Goal: Task Accomplishment & Management: Manage account settings

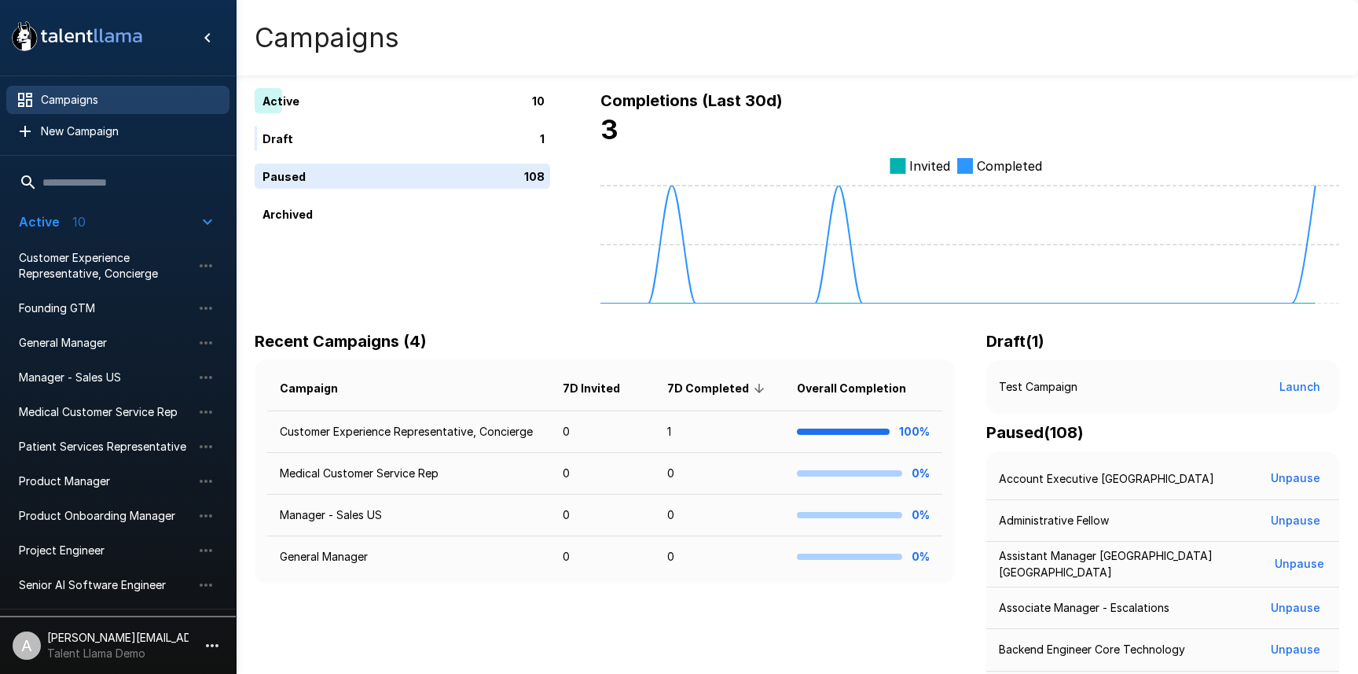
click at [203, 651] on icon "button" at bounding box center [212, 645] width 19 height 19
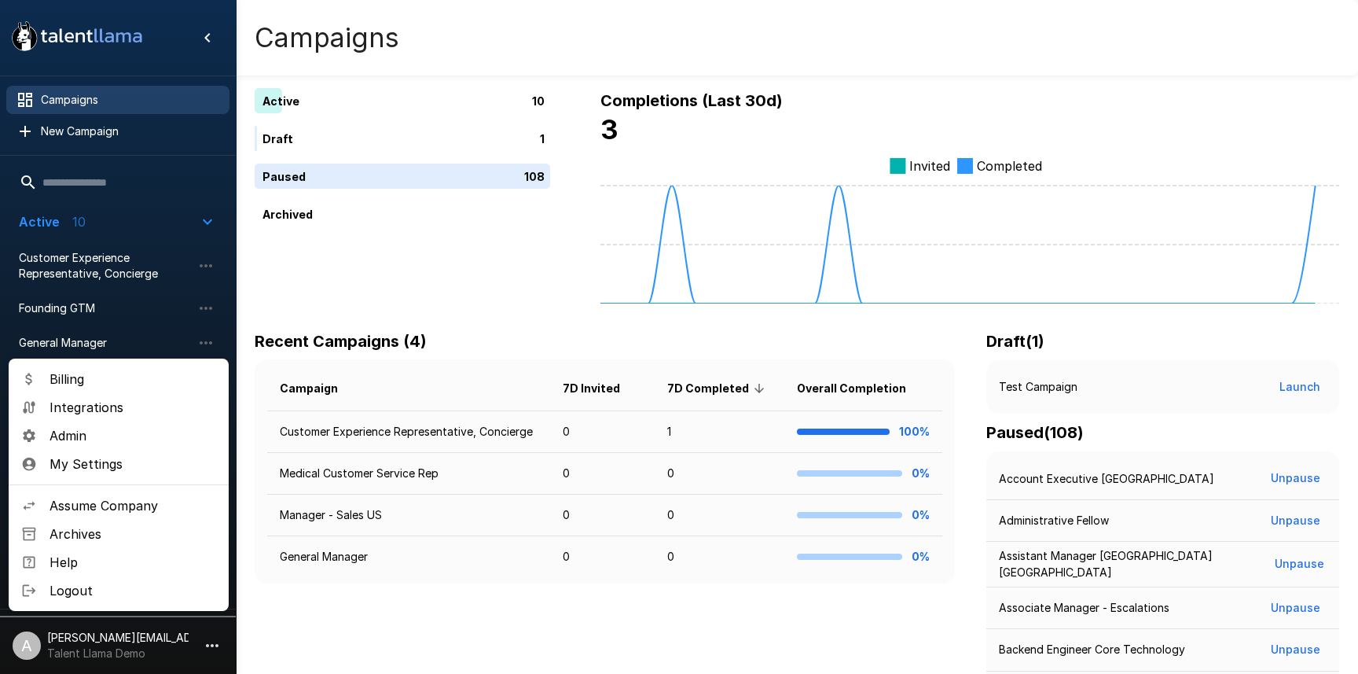
click at [128, 501] on span "Assume Company" at bounding box center [133, 505] width 167 height 19
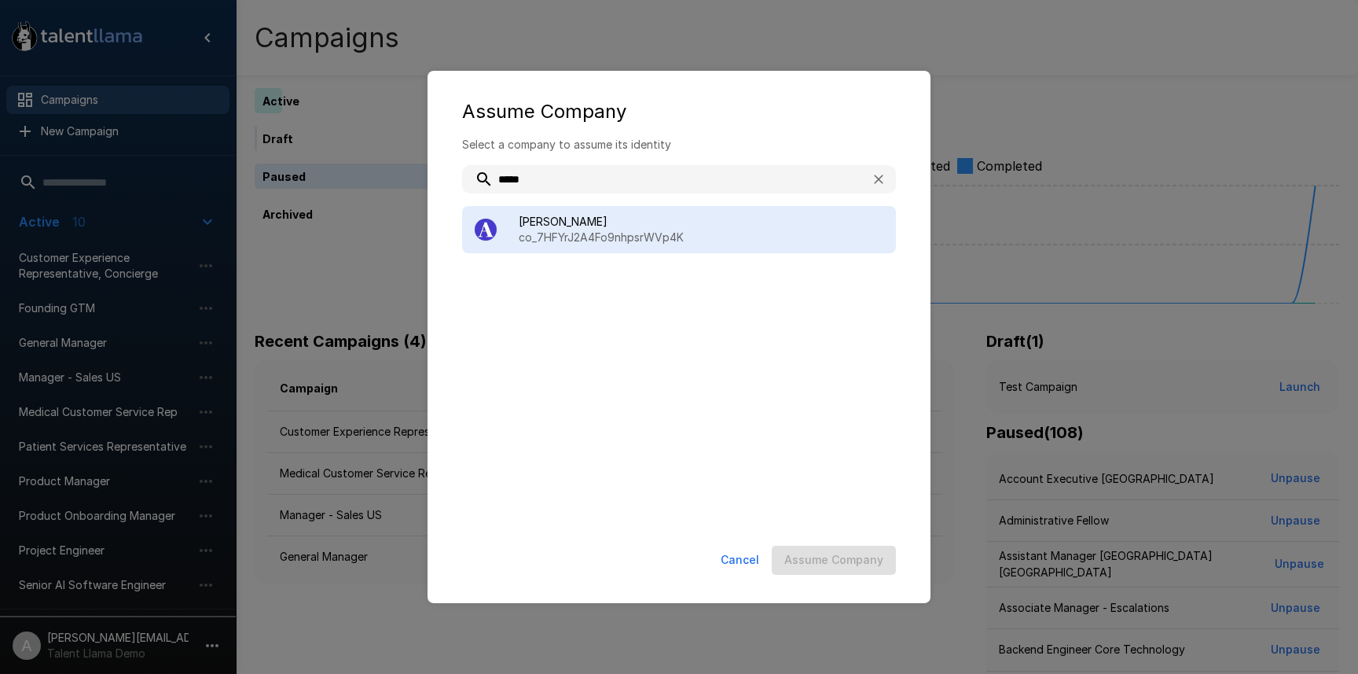
type input "*****"
click at [650, 230] on p "co_7HFYrJ2A4Fo9nhpsrWVp4K" at bounding box center [701, 238] width 365 height 16
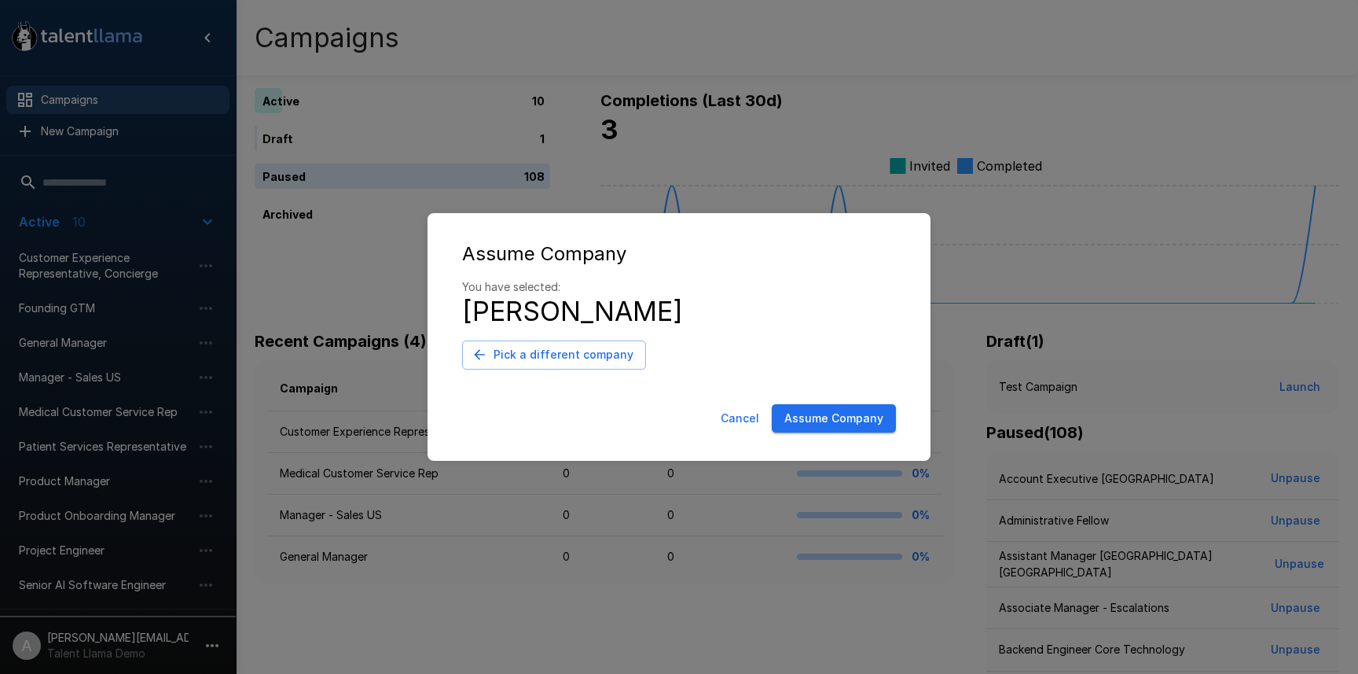
click at [876, 420] on button "Assume Company" at bounding box center [834, 418] width 124 height 29
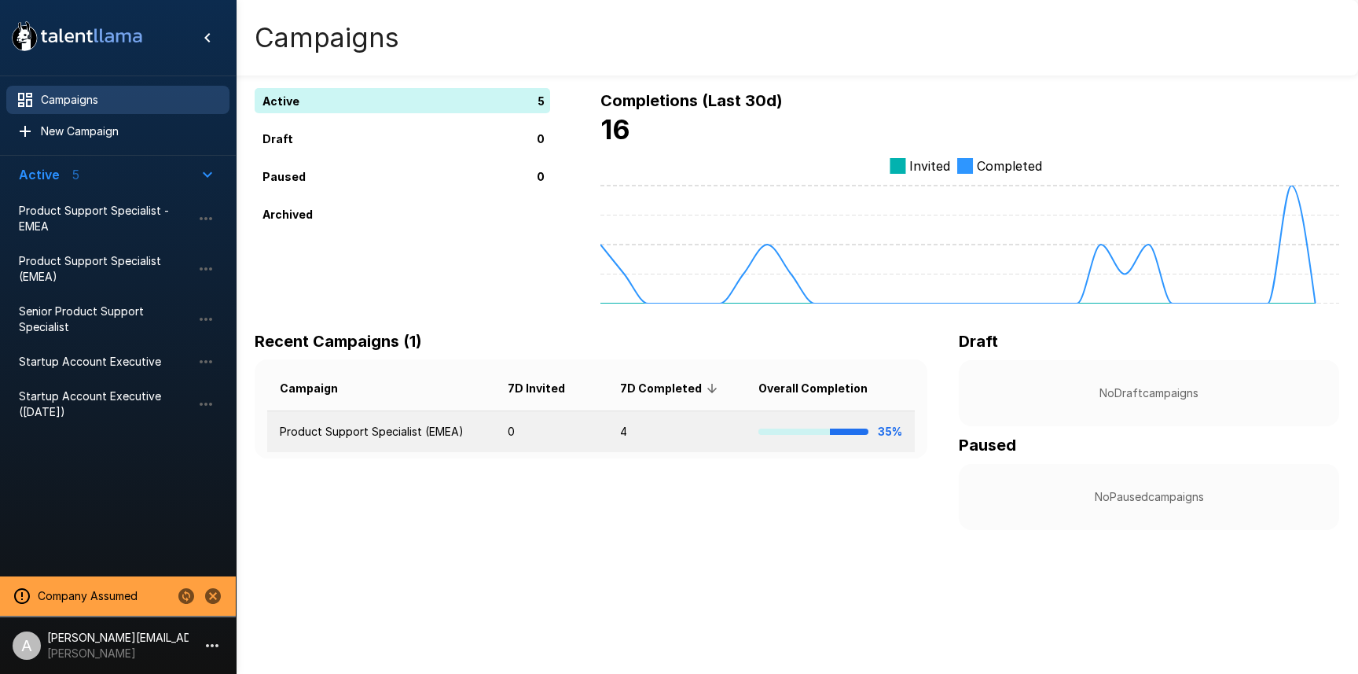
click at [618, 432] on td "4" at bounding box center [677, 432] width 139 height 42
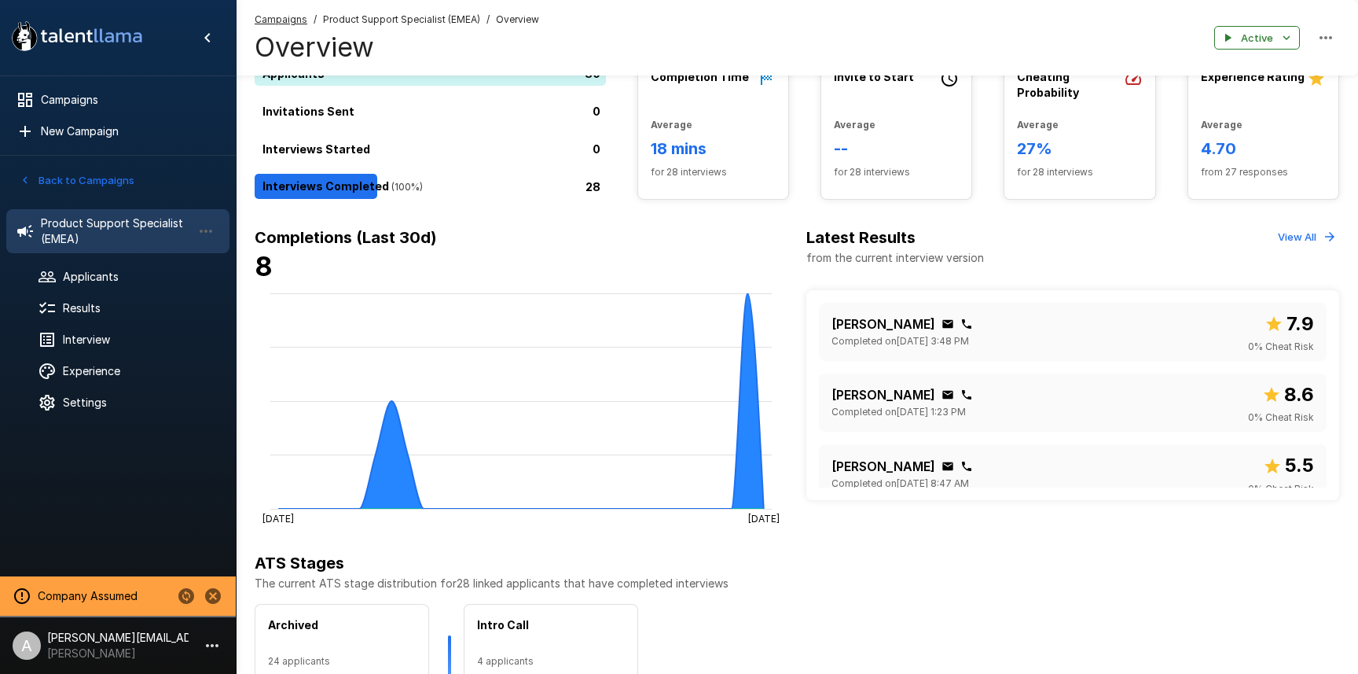
scroll to position [6, 0]
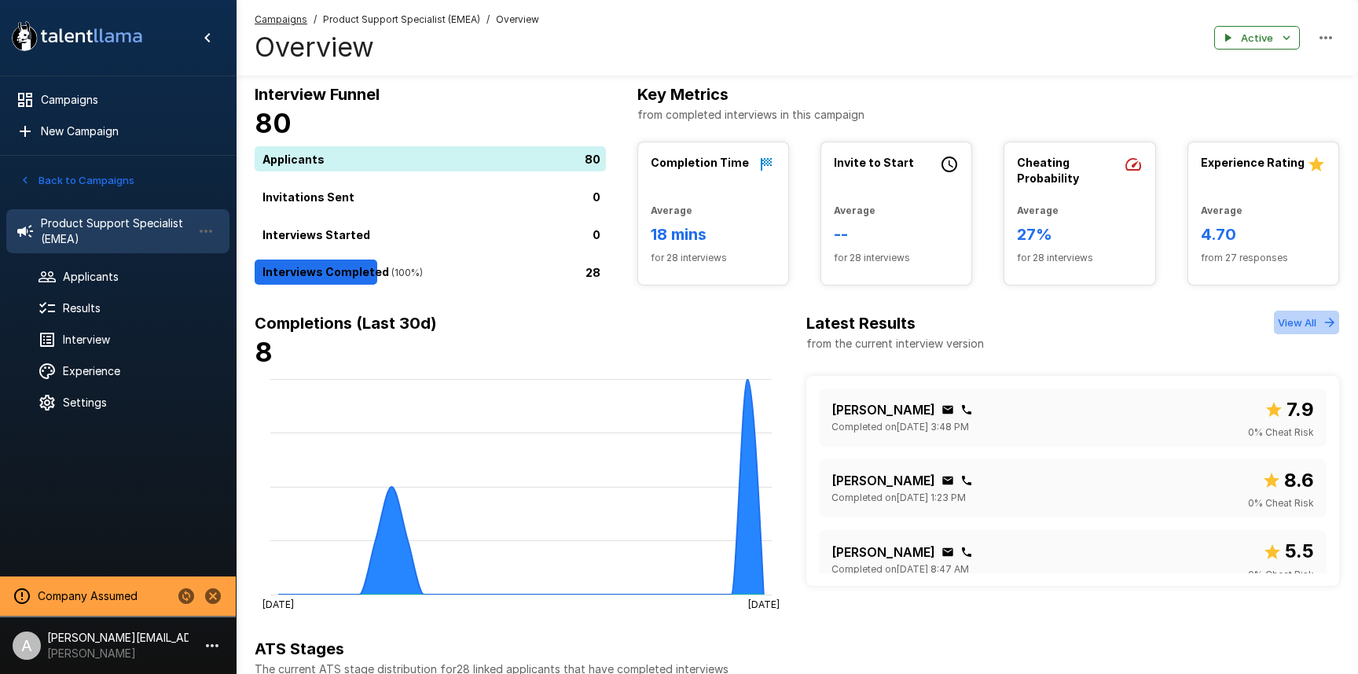
click at [1322, 321] on button "View All" at bounding box center [1306, 323] width 65 height 24
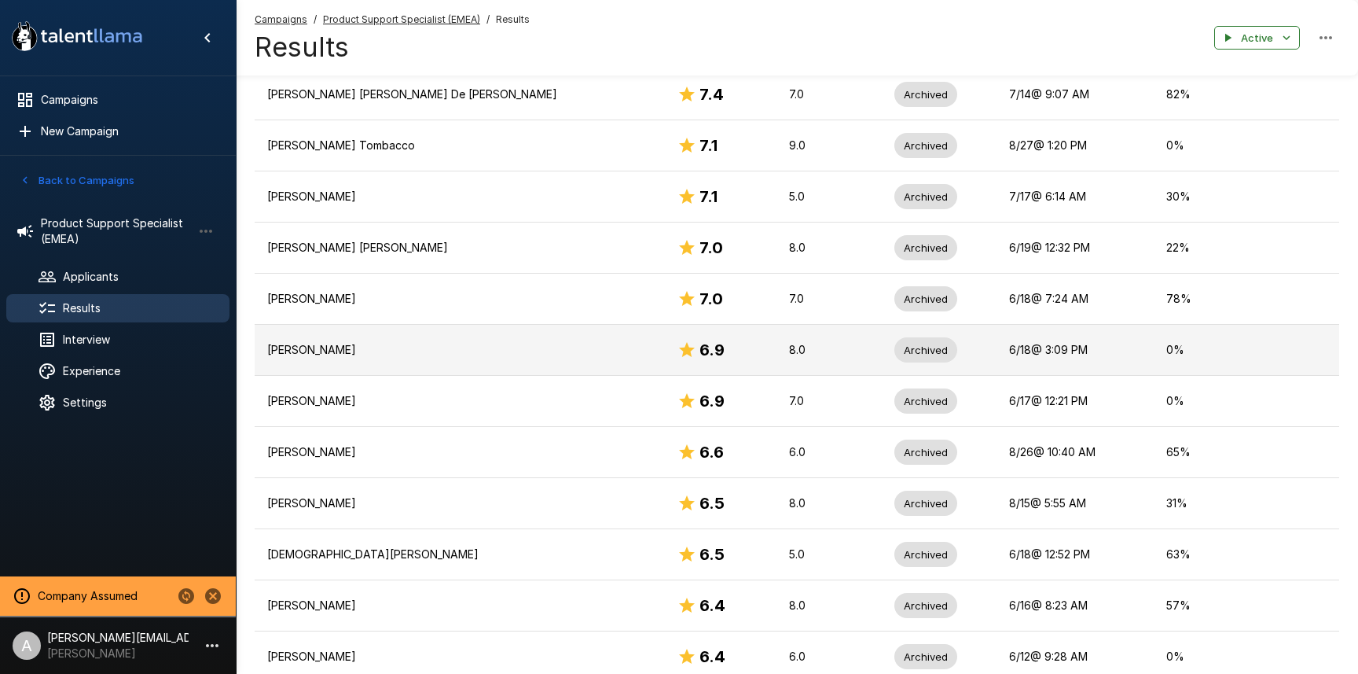
scroll to position [894, 0]
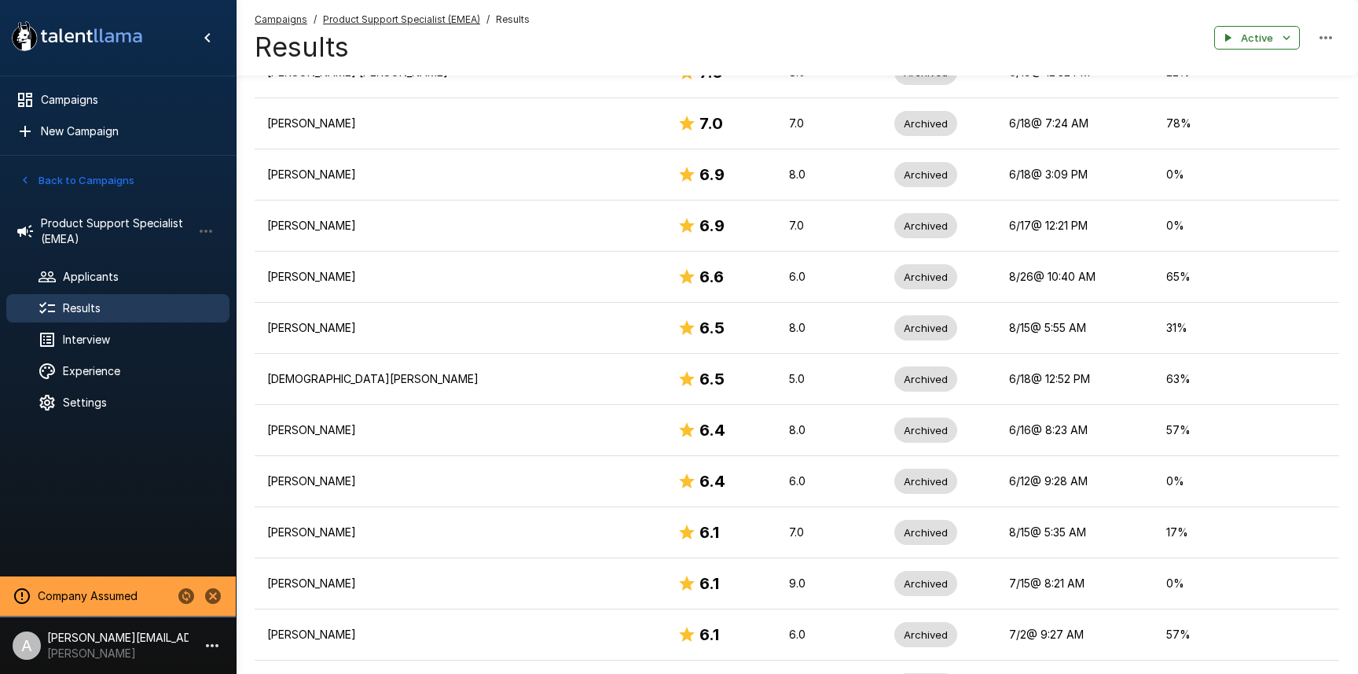
click at [83, 182] on button "Back to Campaigns" at bounding box center [77, 180] width 123 height 24
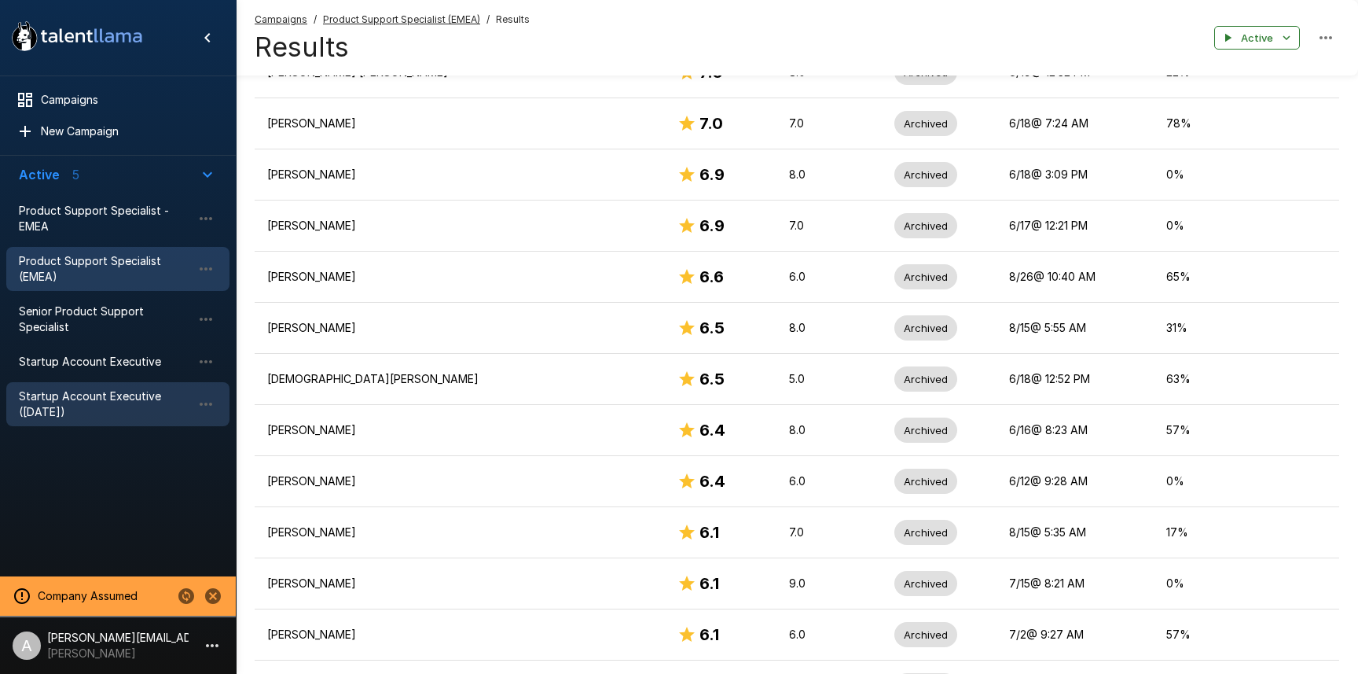
click at [70, 384] on div "Startup Account Executive ([DATE])" at bounding box center [117, 404] width 223 height 44
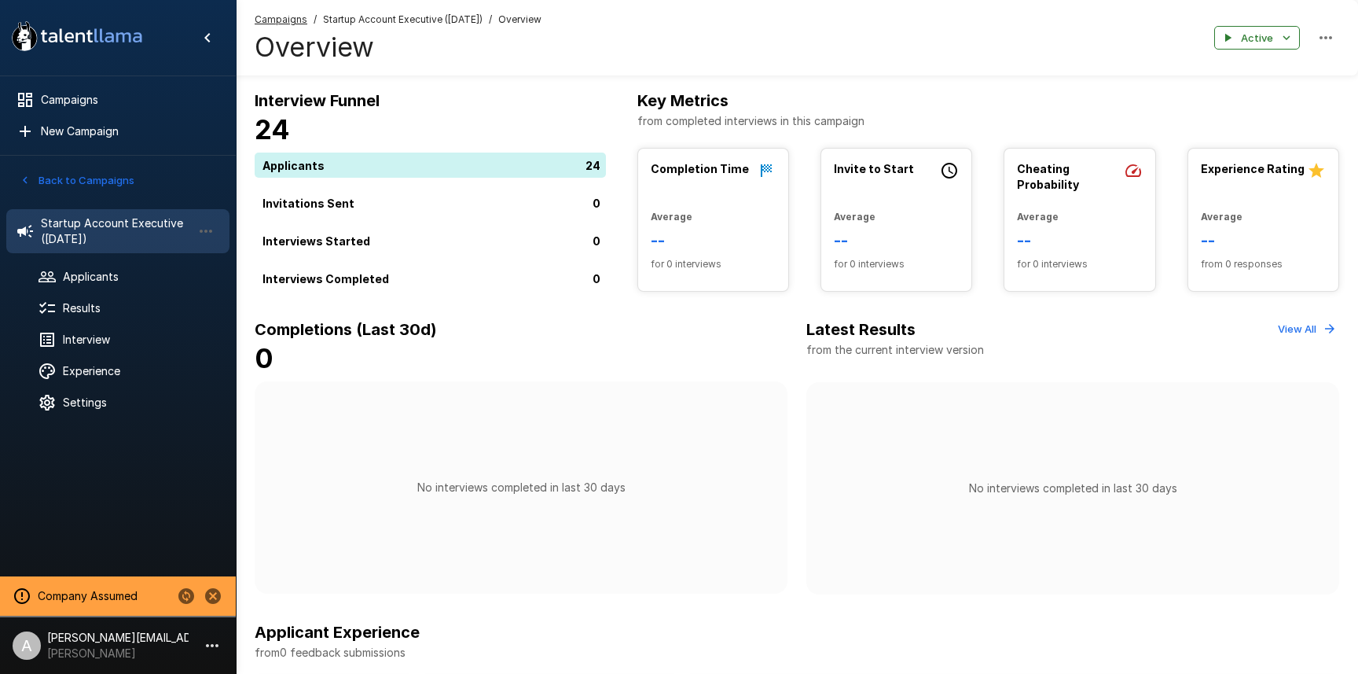
click at [80, 181] on button "Back to Campaigns" at bounding box center [77, 180] width 123 height 24
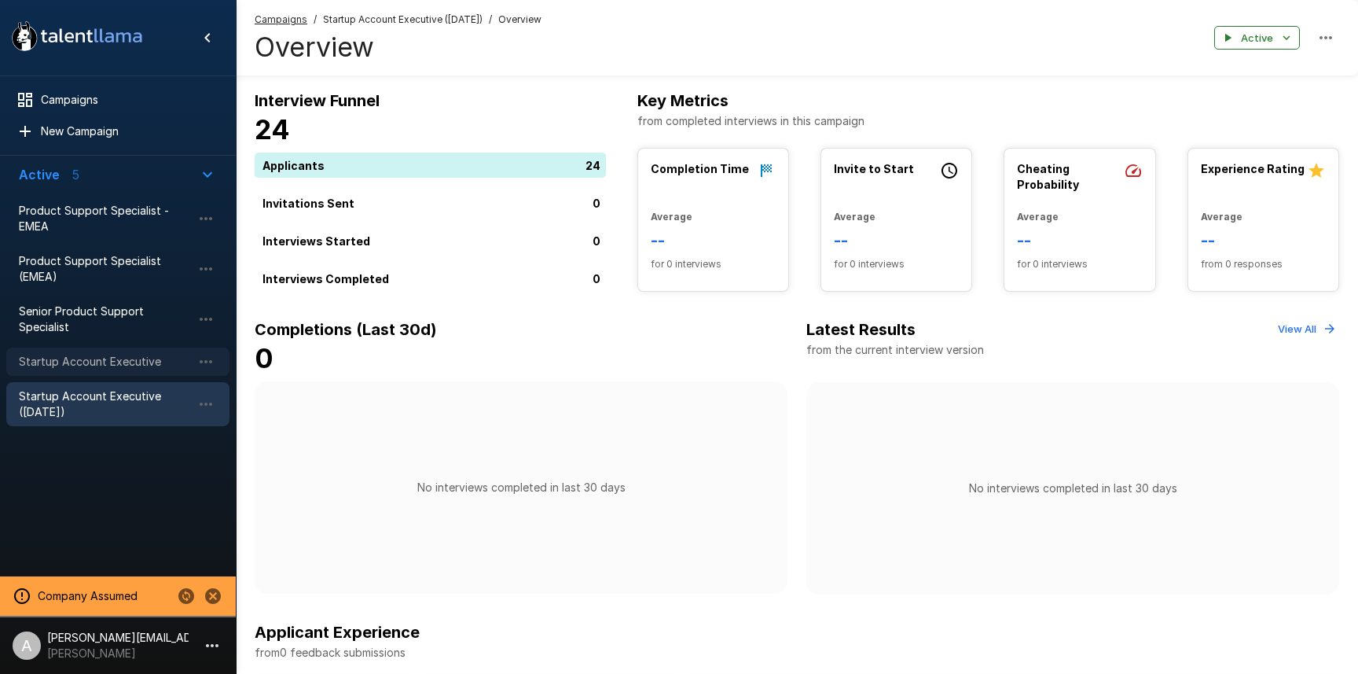
click at [101, 369] on div "Startup Account Executive" at bounding box center [117, 361] width 223 height 28
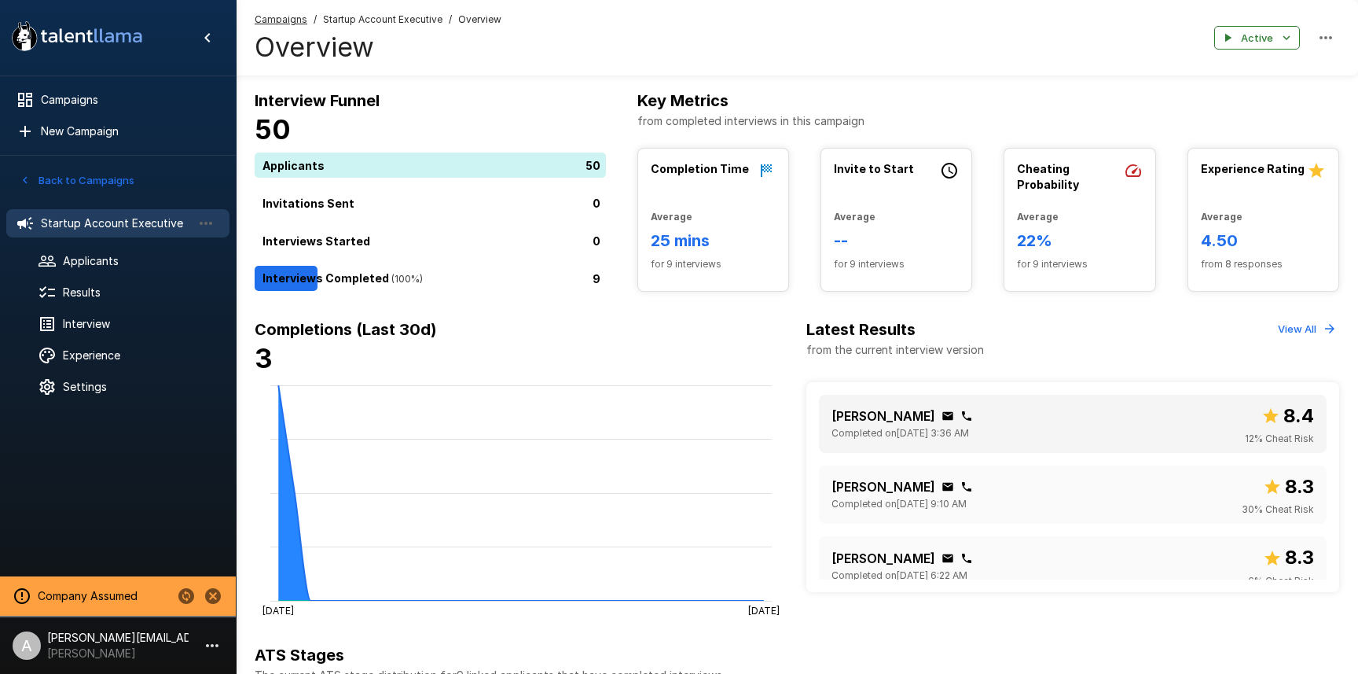
click at [1126, 423] on div "Jowan Brown Completed on August 20 @ 3:36 AM 8.4 12 % Cheat Risk" at bounding box center [1073, 424] width 483 height 46
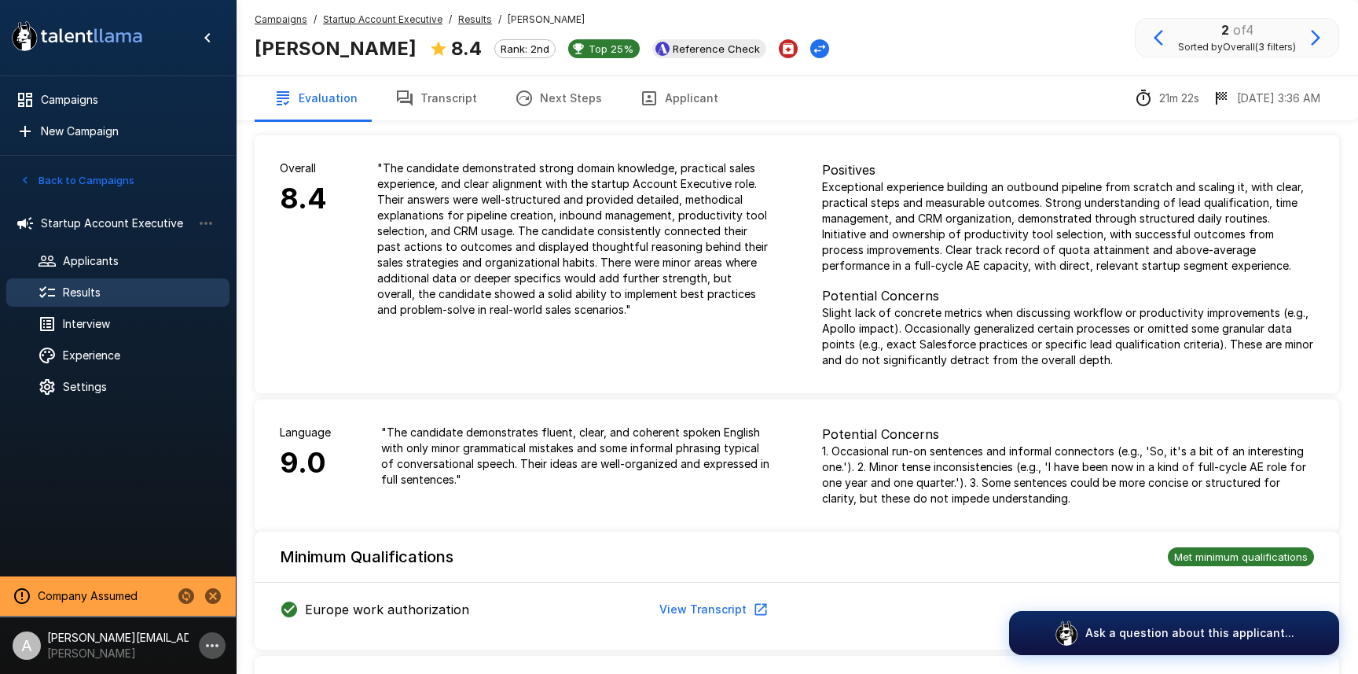
click at [205, 648] on icon "button" at bounding box center [212, 645] width 19 height 19
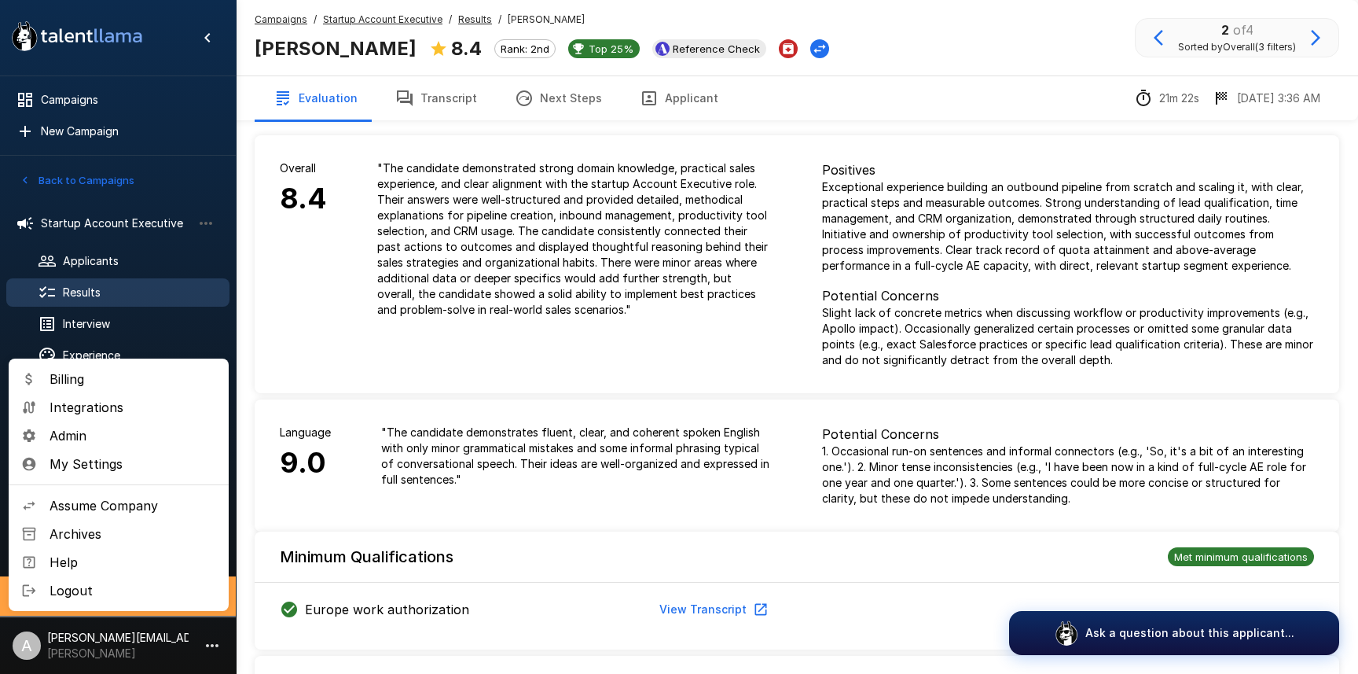
click at [94, 443] on span "Admin" at bounding box center [133, 435] width 167 height 19
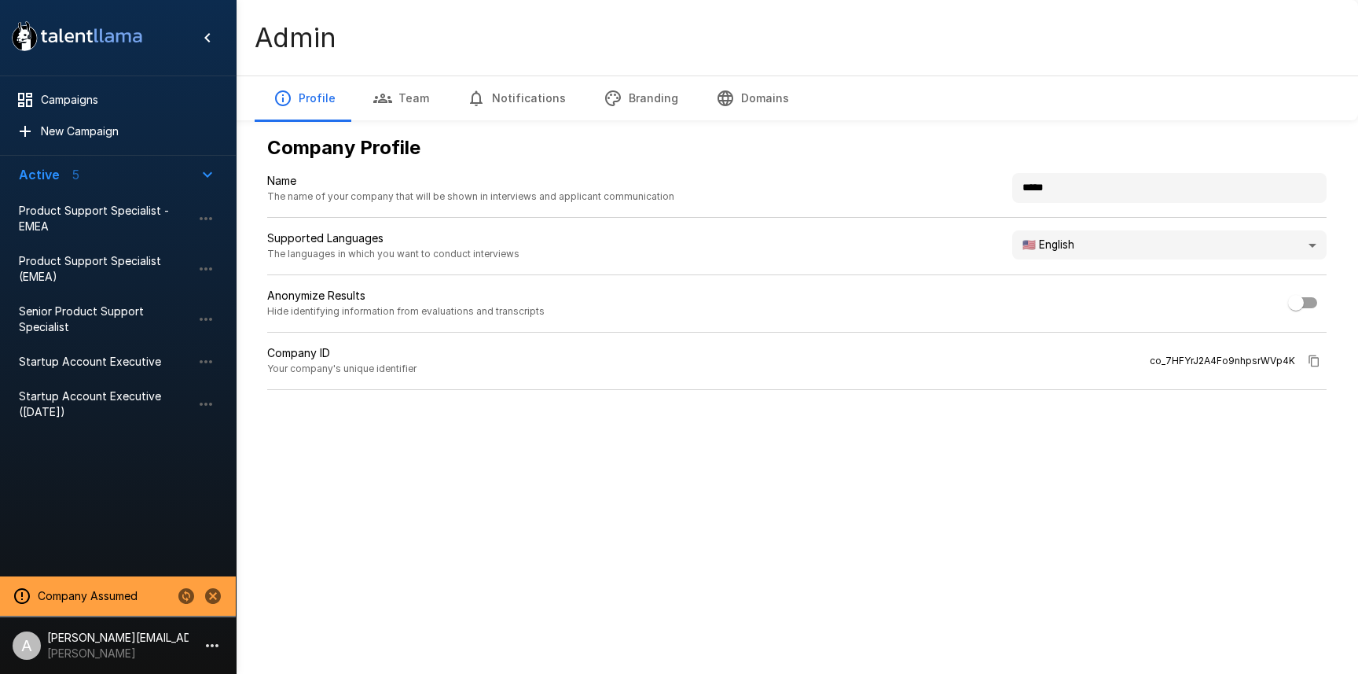
click at [390, 111] on button "Team" at bounding box center [402, 98] width 94 height 44
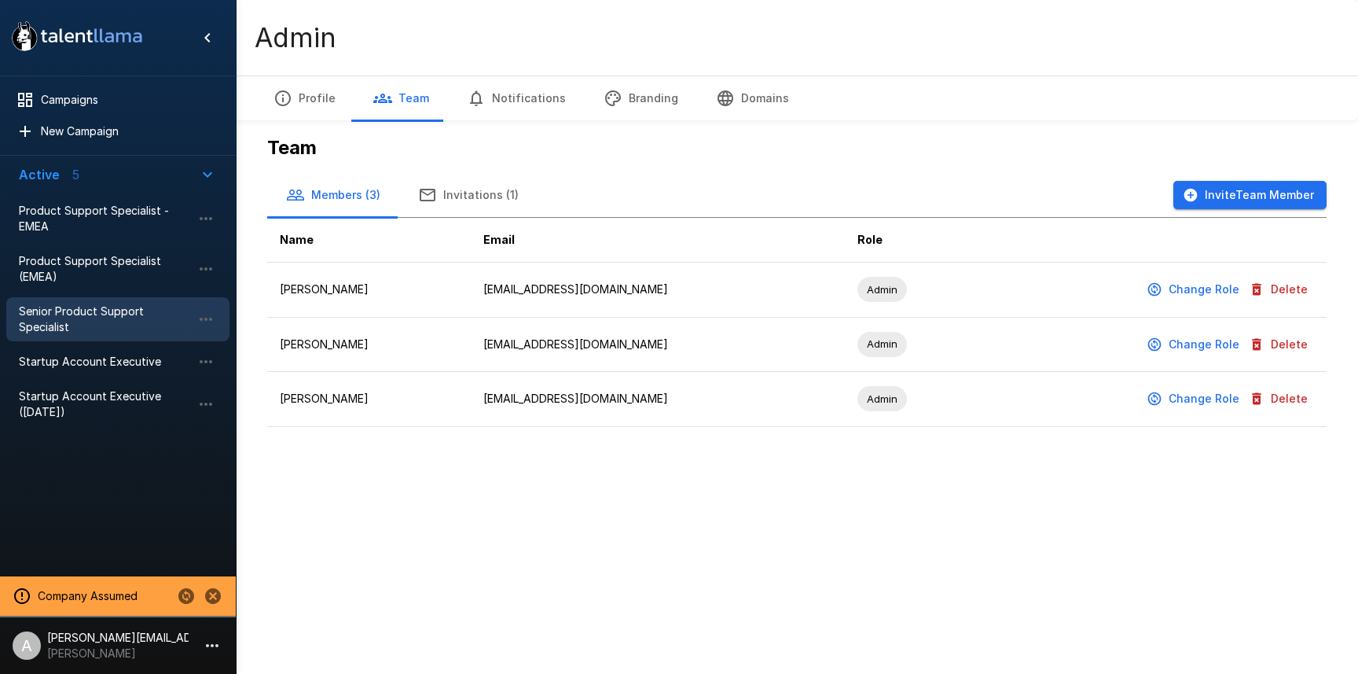
click at [103, 329] on span "Senior Product Support Specialist" at bounding box center [105, 318] width 173 height 31
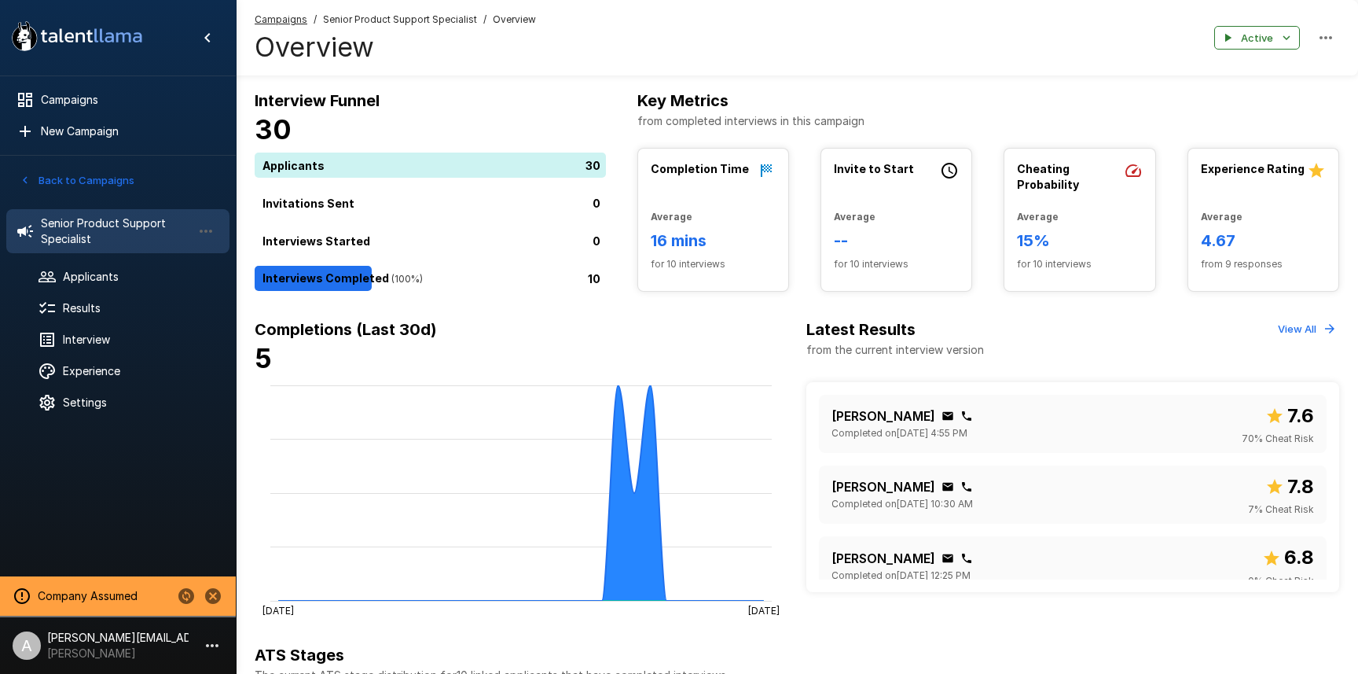
click at [98, 182] on button "Back to Campaigns" at bounding box center [77, 180] width 123 height 24
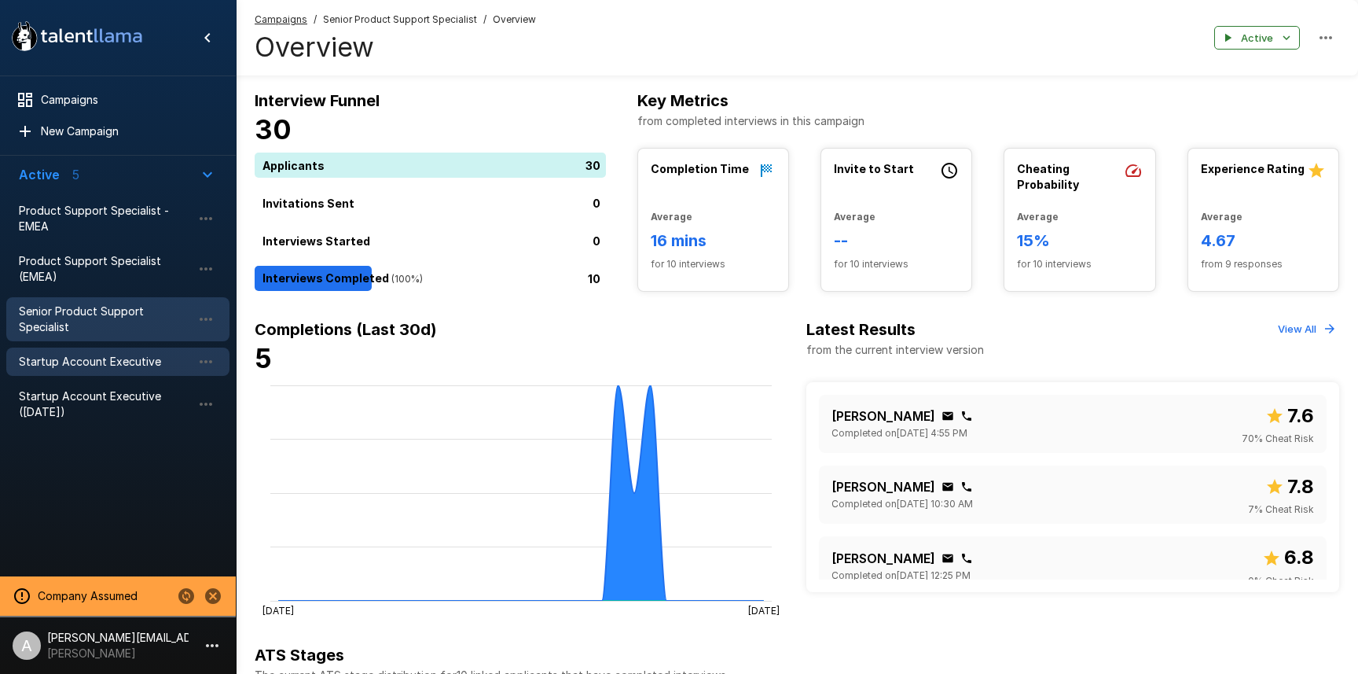
click at [93, 362] on span "Startup Account Executive" at bounding box center [105, 362] width 173 height 16
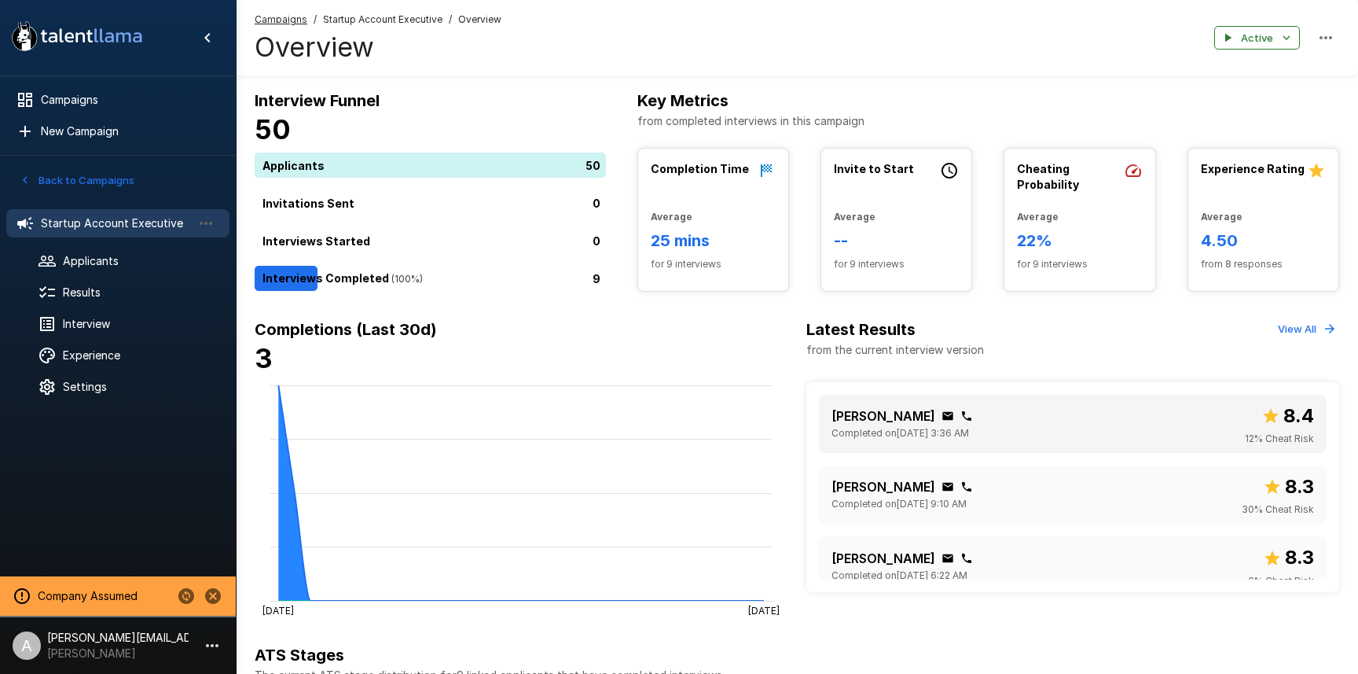
click at [1186, 432] on div "Jowan Brown Completed on August 20 @ 3:36 AM 8.4 12 % Cheat Risk" at bounding box center [1073, 424] width 483 height 46
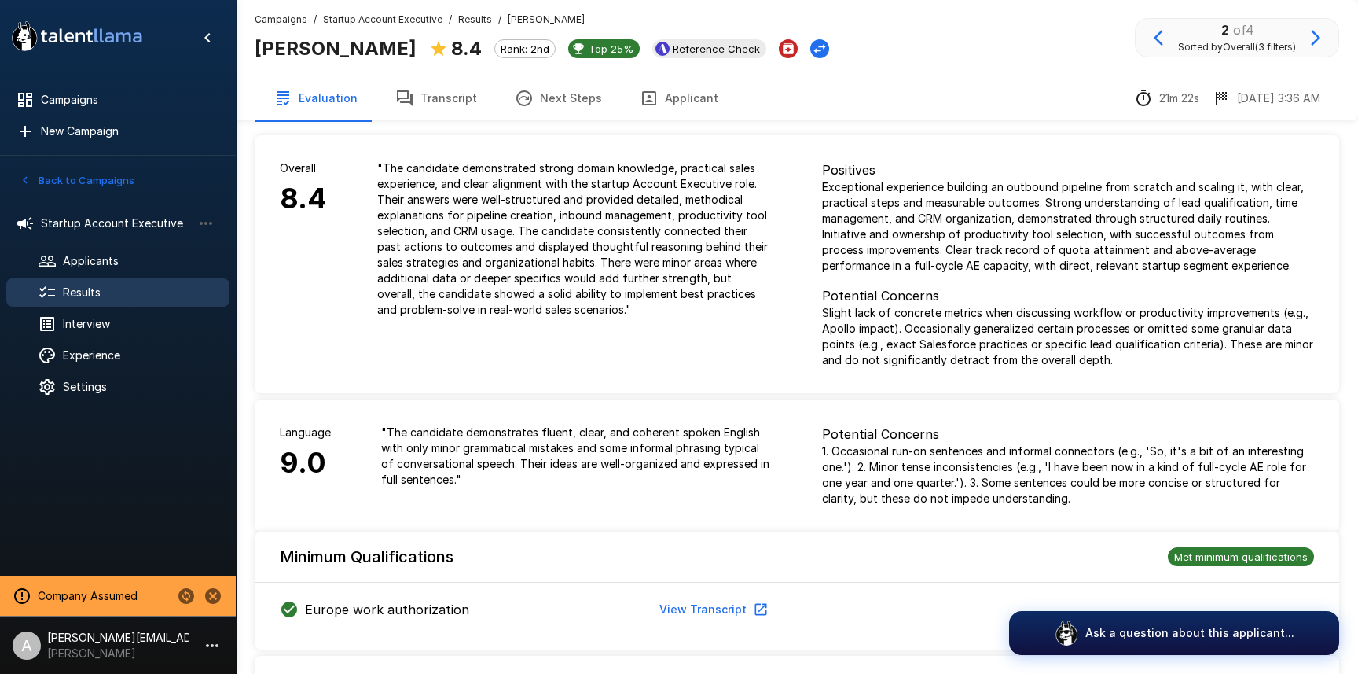
click at [411, 19] on u "Startup Account Executive" at bounding box center [382, 19] width 119 height 12
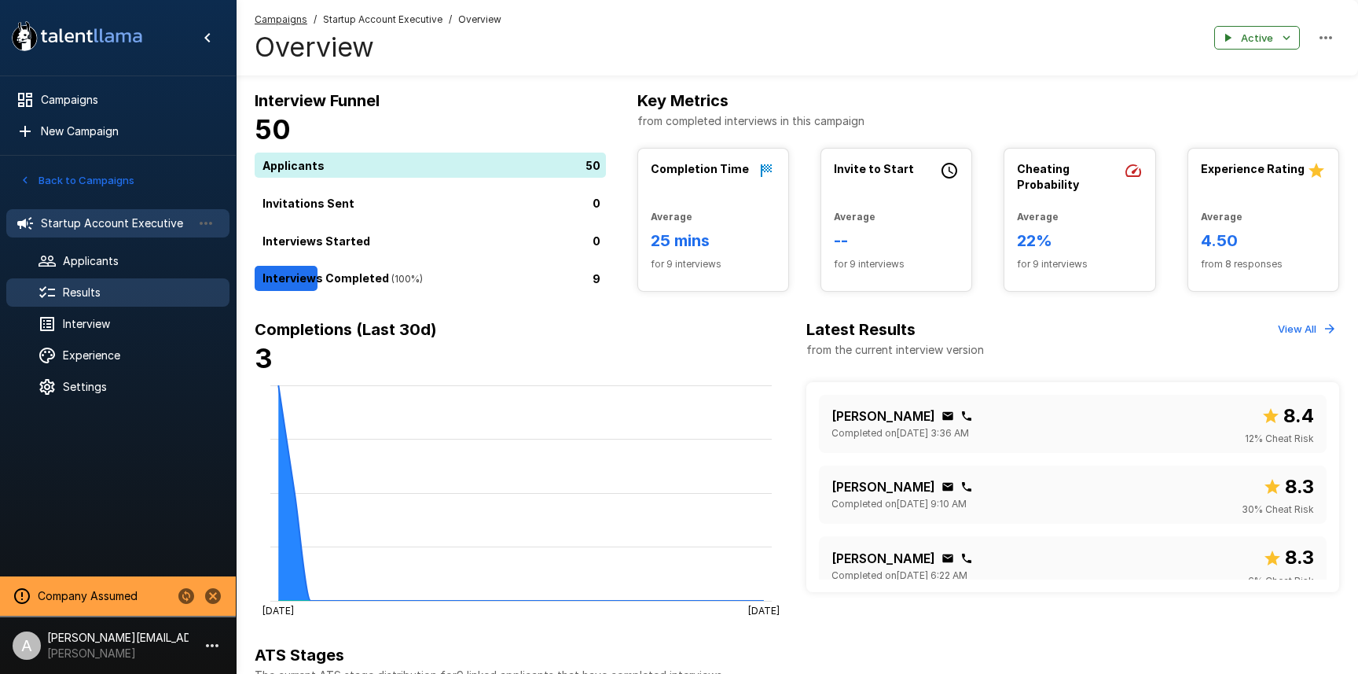
click at [117, 289] on span "Results" at bounding box center [140, 293] width 154 height 16
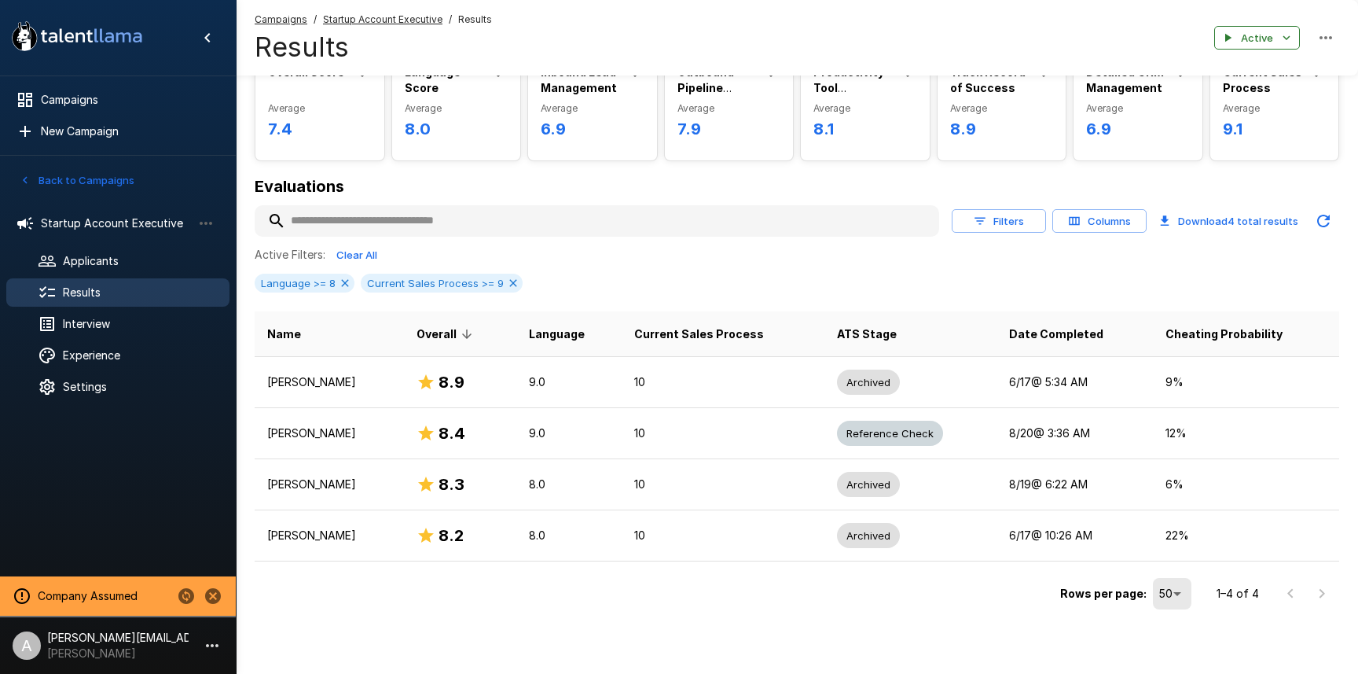
scroll to position [87, 0]
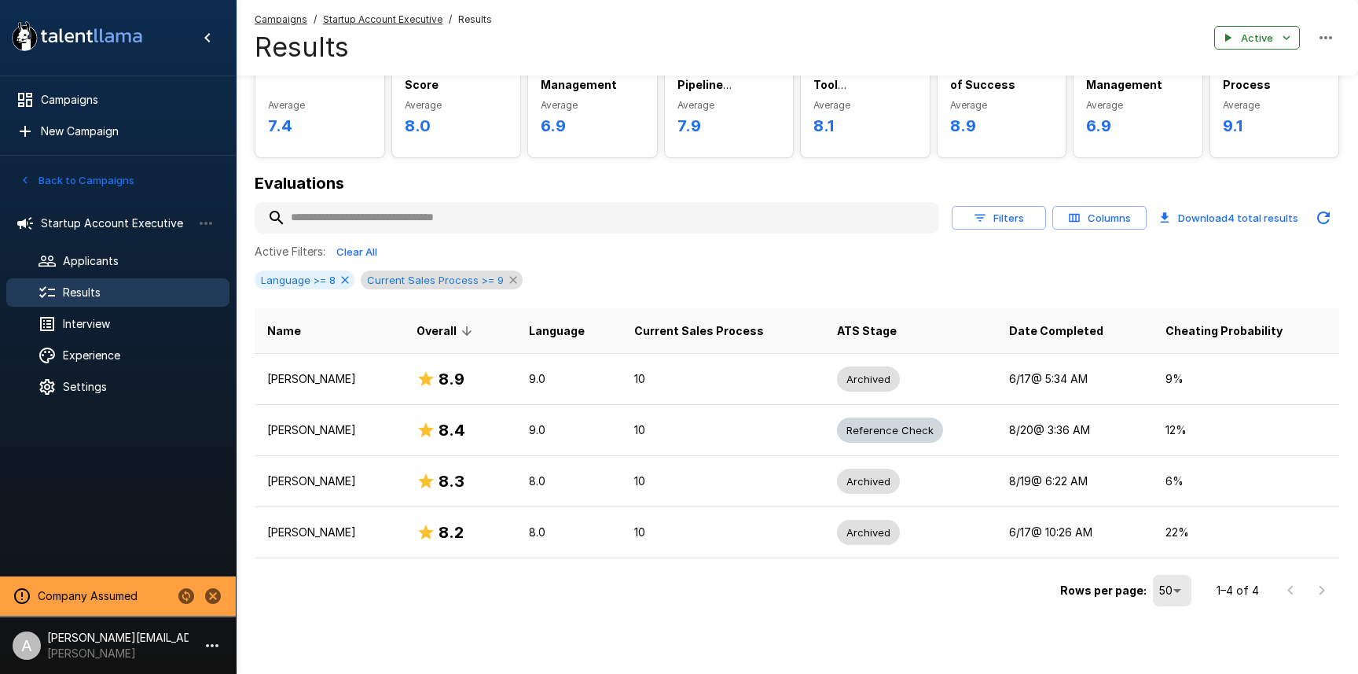
click at [509, 277] on icon at bounding box center [513, 280] width 13 height 13
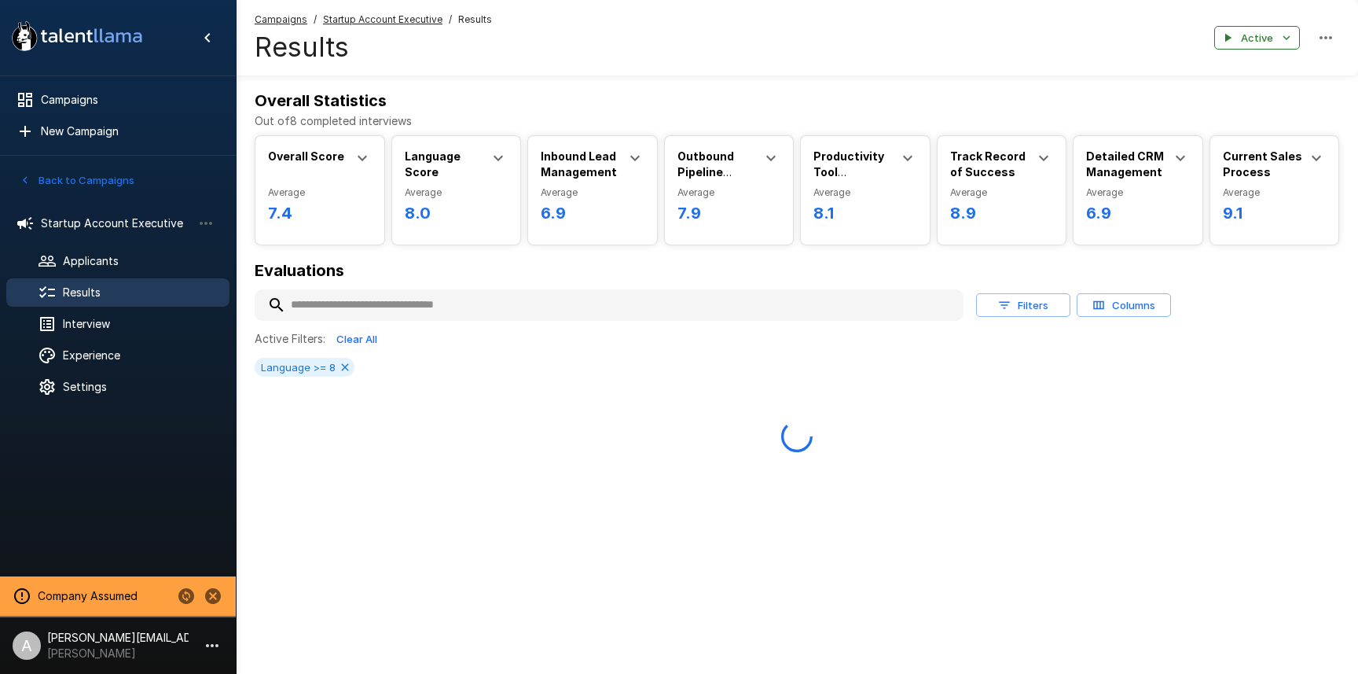
scroll to position [0, 0]
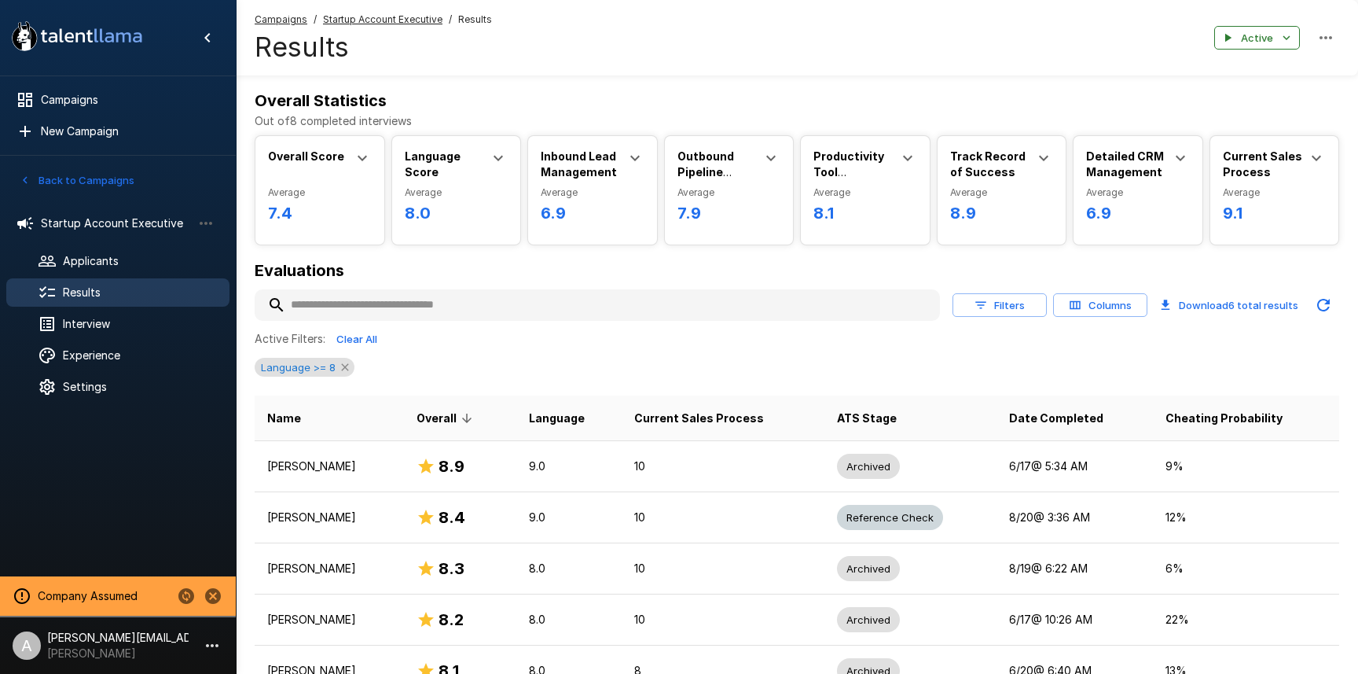
click at [347, 369] on icon at bounding box center [344, 366] width 7 height 7
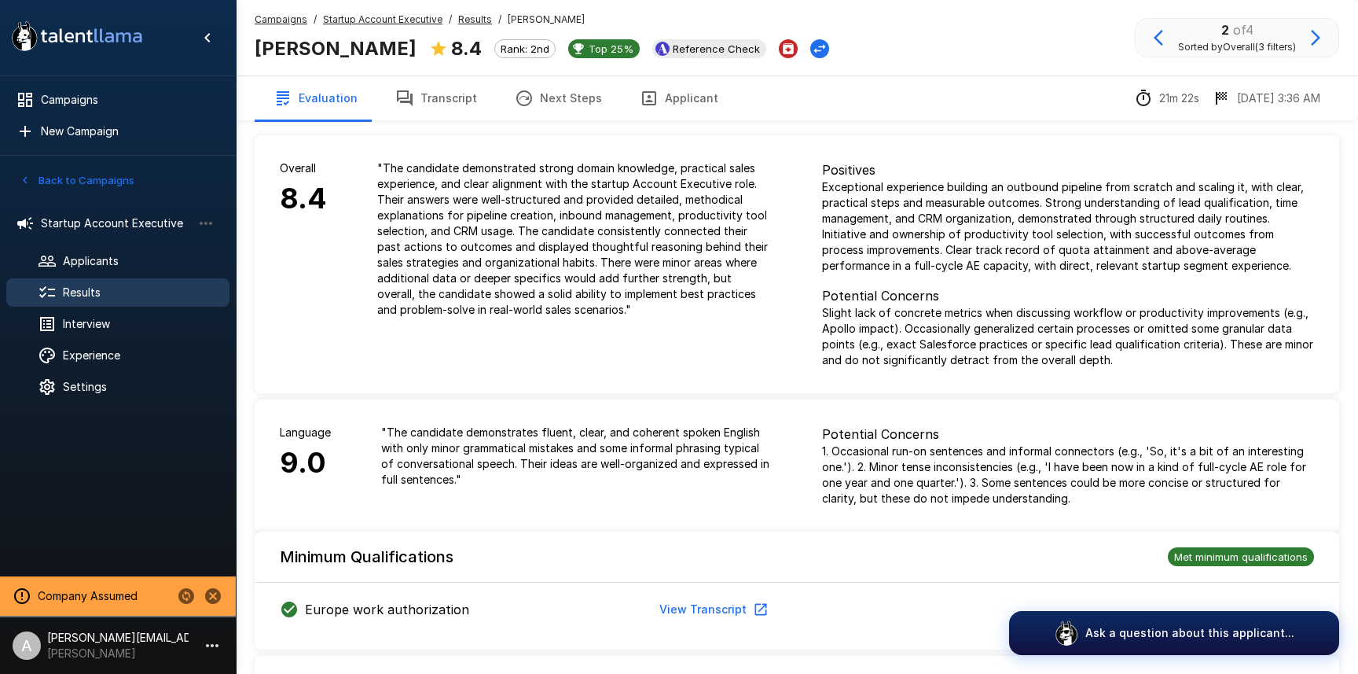
click at [77, 181] on button "Back to Campaigns" at bounding box center [77, 180] width 123 height 24
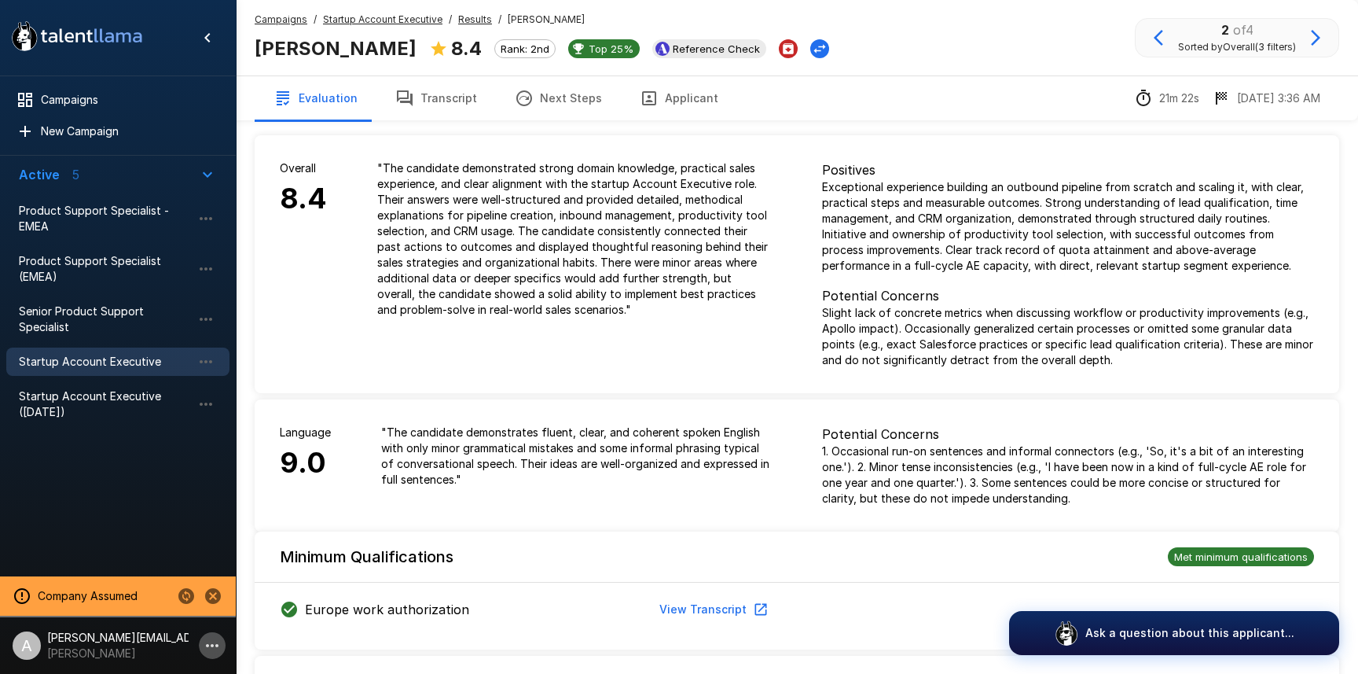
click at [204, 639] on icon "button" at bounding box center [212, 645] width 19 height 19
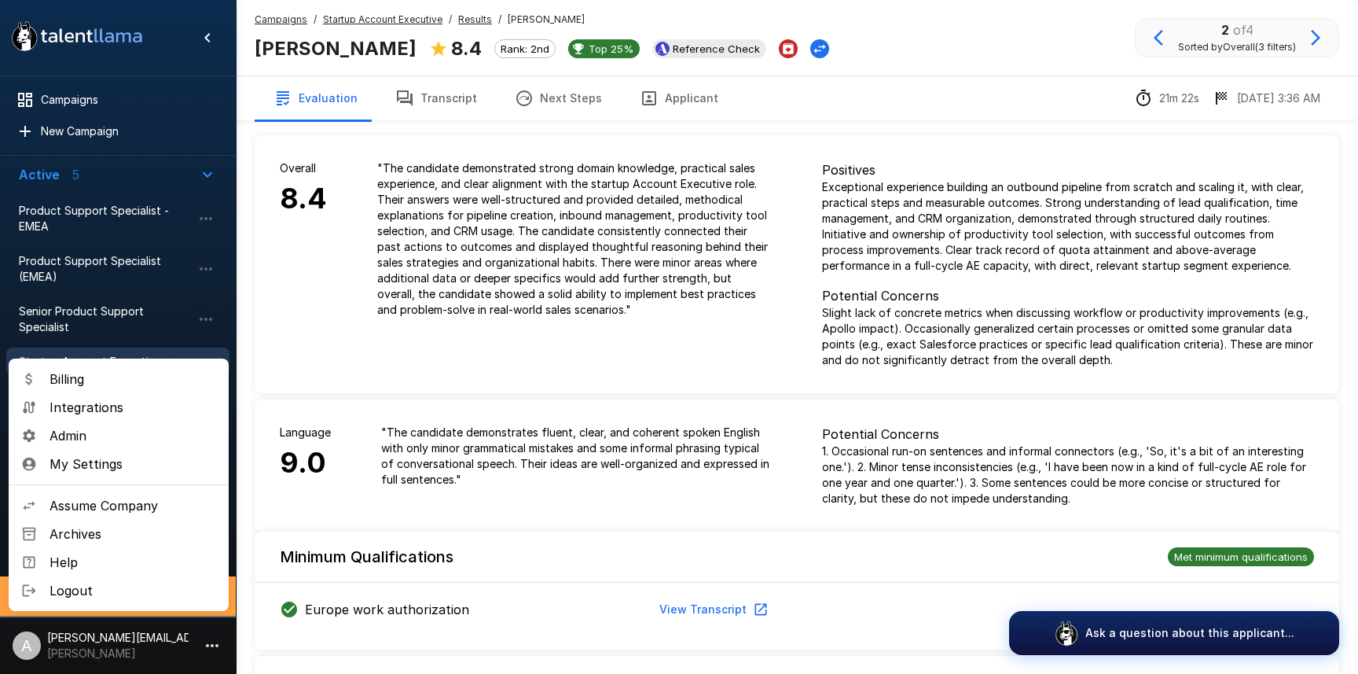
click at [103, 433] on span "Admin" at bounding box center [133, 435] width 167 height 19
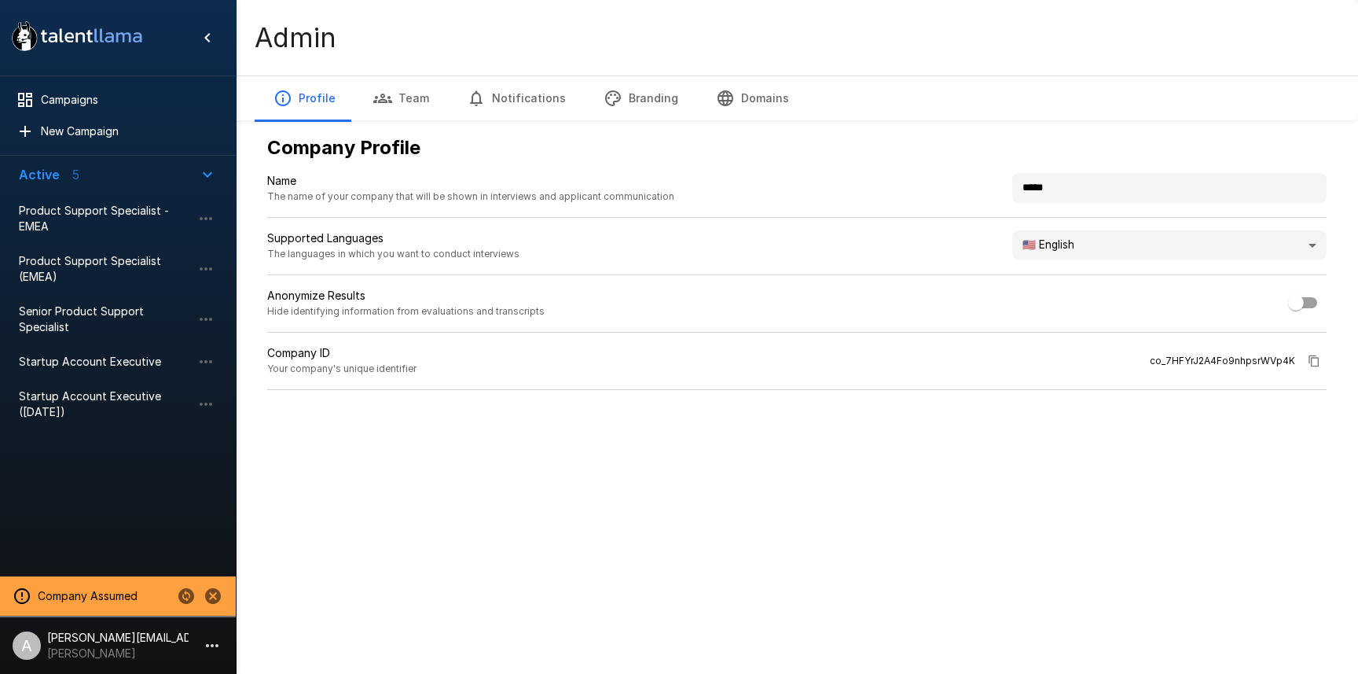
click at [387, 100] on icon "button" at bounding box center [382, 98] width 19 height 9
